Goal: Check status: Check status

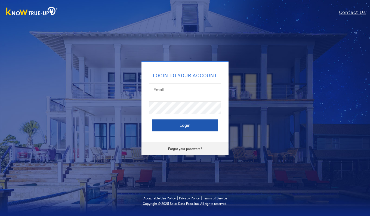
type input "[EMAIL_ADDRESS][DOMAIN_NAME]"
click at [195, 124] on button "Login" at bounding box center [185, 126] width 65 height 12
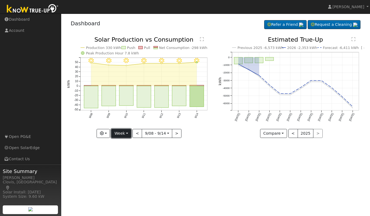
click at [127, 133] on button "Week" at bounding box center [121, 133] width 20 height 9
click at [121, 144] on link "Day" at bounding box center [131, 145] width 38 height 8
type input "2025-09-14"
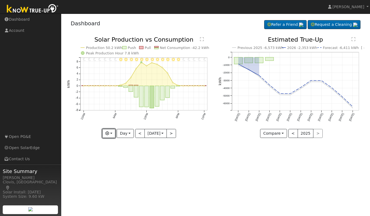
click at [109, 133] on button "button" at bounding box center [108, 133] width 13 height 9
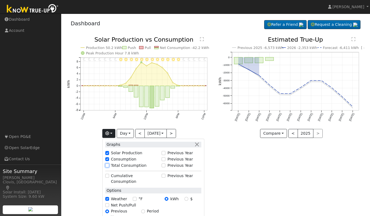
click at [108, 165] on input "Total Consumption" at bounding box center [107, 166] width 4 height 4
checkbox input "true"
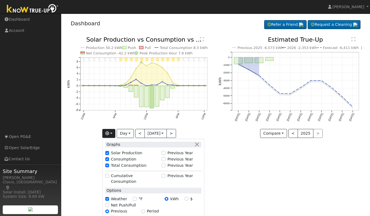
click at [233, 173] on div "User Profile First name Last name Email Email Notifications No Emails No Emails…" at bounding box center [215, 115] width 309 height 203
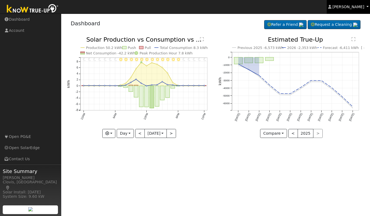
click at [357, 6] on span "Duran Garcia" at bounding box center [349, 7] width 32 height 4
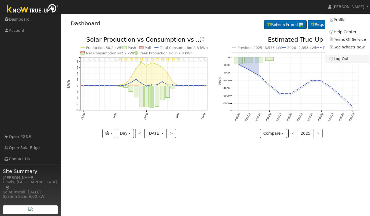
click at [346, 60] on link "Log Out" at bounding box center [347, 59] width 45 height 8
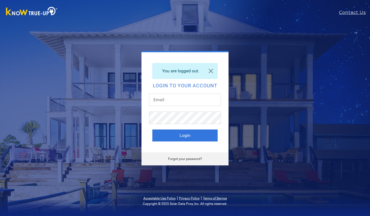
type input "[EMAIL_ADDRESS][DOMAIN_NAME]"
click at [290, 79] on div "You are logged out. Login to your account [EMAIL_ADDRESS][DOMAIN_NAME] Login Fo…" at bounding box center [185, 108] width 311 height 115
click at [292, 82] on div "You are logged out. Login to your account [EMAIL_ADDRESS][DOMAIN_NAME] Login Fo…" at bounding box center [185, 108] width 311 height 115
